Goal: Information Seeking & Learning: Learn about a topic

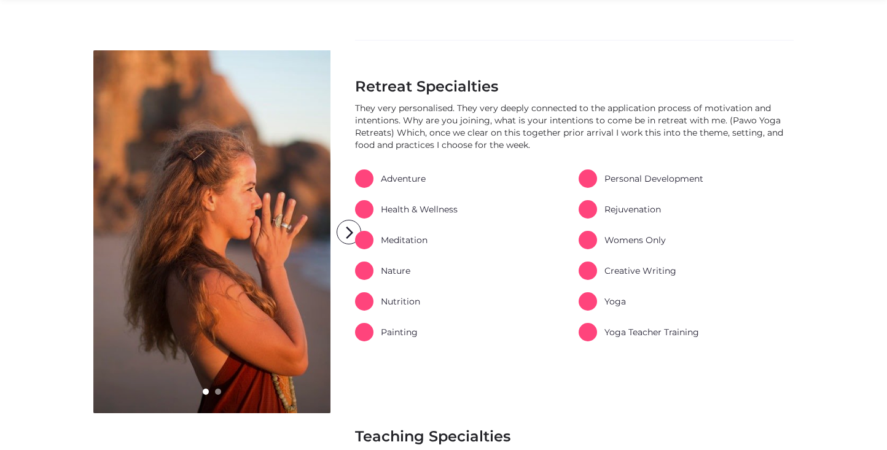
scroll to position [619, 0]
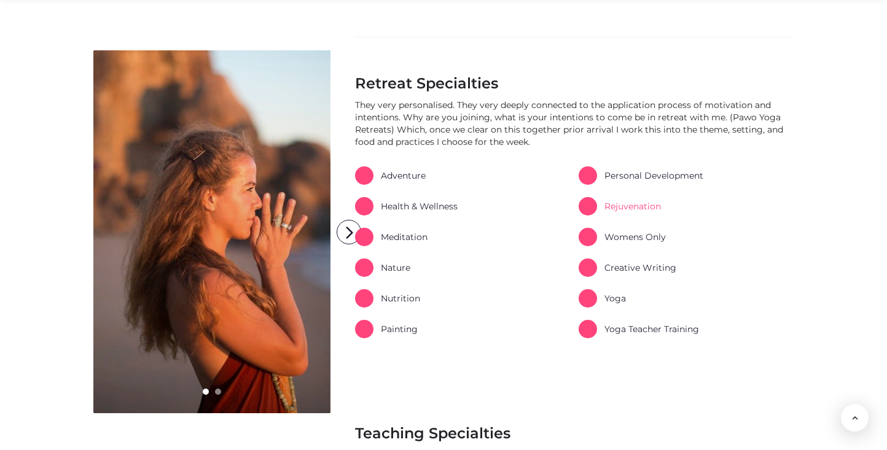
click at [624, 205] on link "Rejuvenation" at bounding box center [619, 206] width 82 height 18
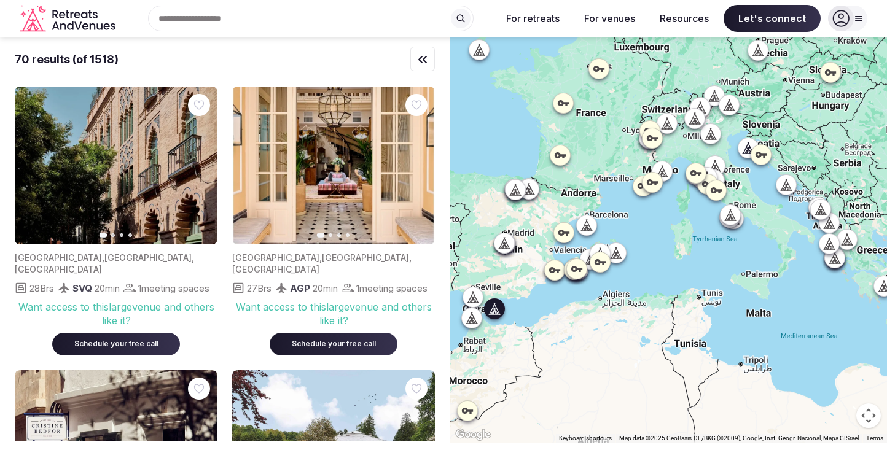
click at [416, 160] on button "Next slide" at bounding box center [418, 166] width 20 height 20
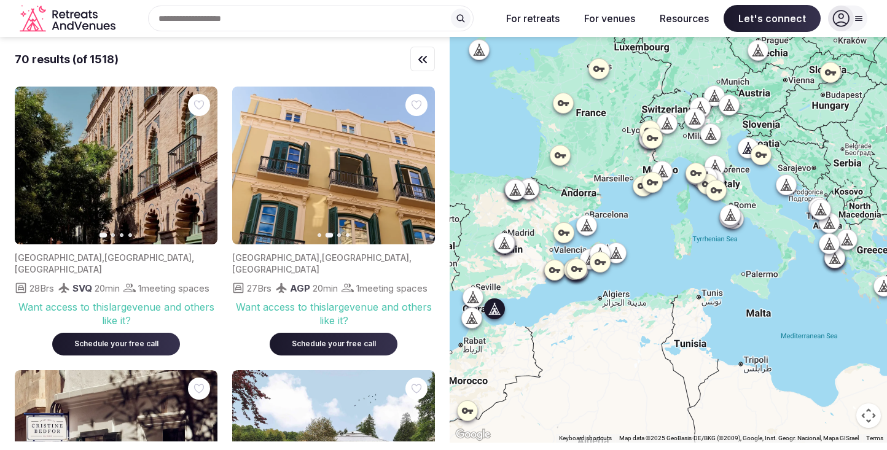
click at [416, 161] on icon "button" at bounding box center [418, 166] width 10 height 10
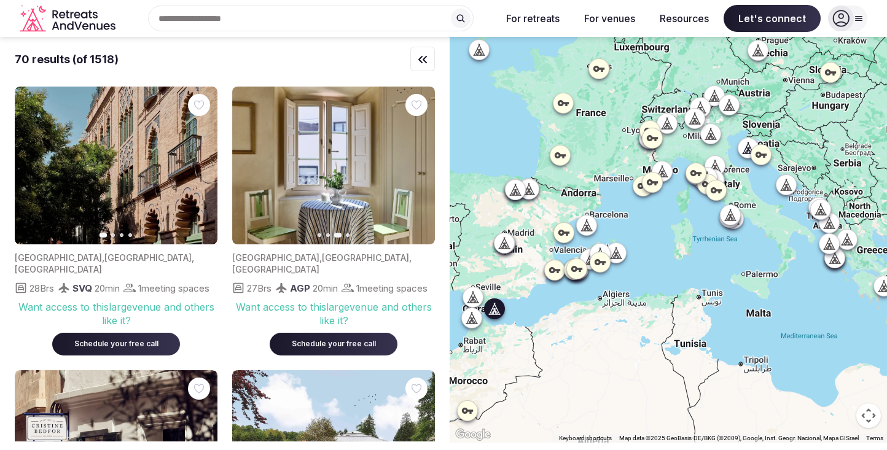
click at [416, 161] on icon "button" at bounding box center [418, 166] width 10 height 10
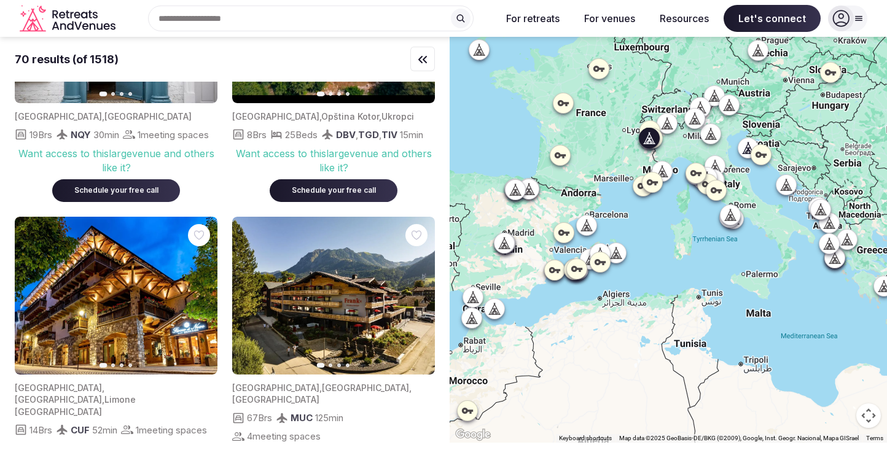
scroll to position [706, 0]
